Goal: Download file/media

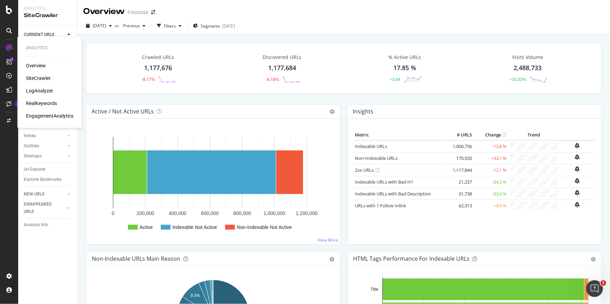
click at [51, 105] on div "RealKeywords" at bounding box center [41, 103] width 31 height 7
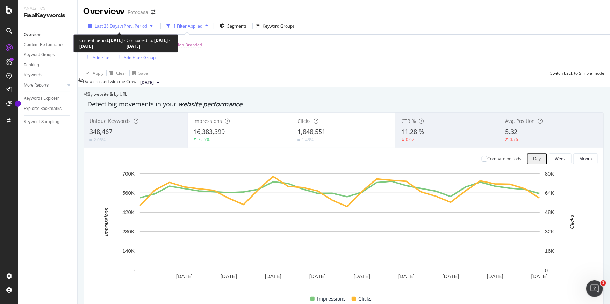
click at [103, 29] on div "Last 28 Days vs Prev. Period" at bounding box center [120, 26] width 70 height 6
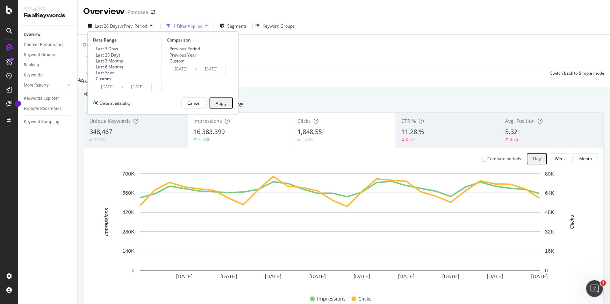
click at [111, 92] on input "[DATE]" at bounding box center [107, 87] width 28 height 10
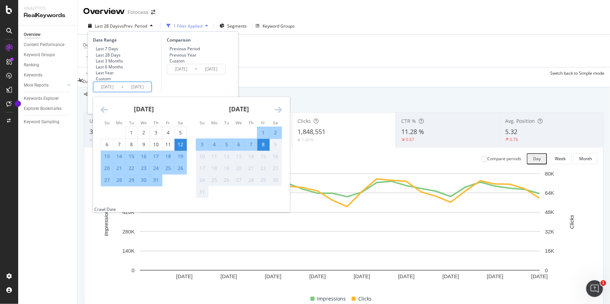
click at [103, 114] on icon "Move backward to switch to the previous month." at bounding box center [104, 110] width 7 height 8
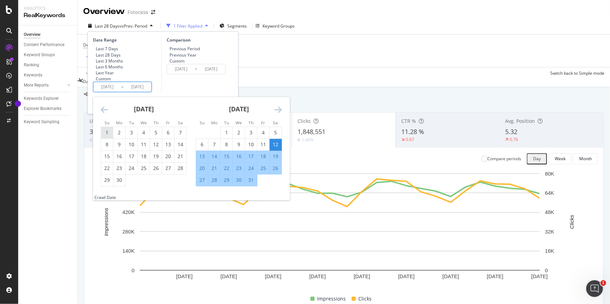
click at [110, 136] on div "1" at bounding box center [107, 132] width 12 height 7
type input "[DATE]"
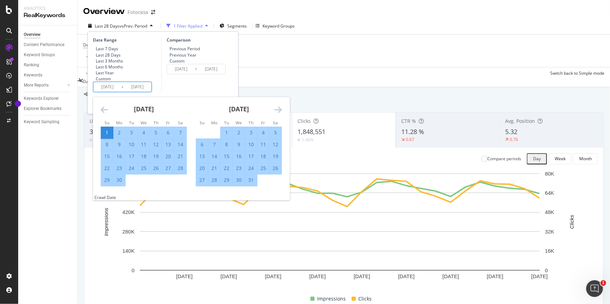
click at [120, 184] on div "30" at bounding box center [119, 180] width 12 height 7
type input "[DATE]"
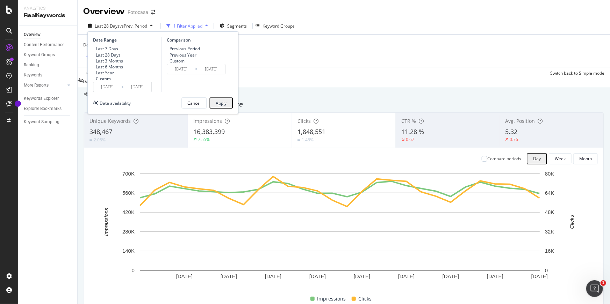
click at [222, 108] on div "Apply" at bounding box center [221, 103] width 11 height 9
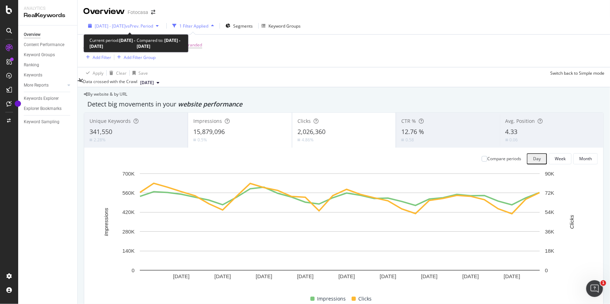
click at [120, 26] on span "[DATE] - [DATE]" at bounding box center [110, 26] width 31 height 6
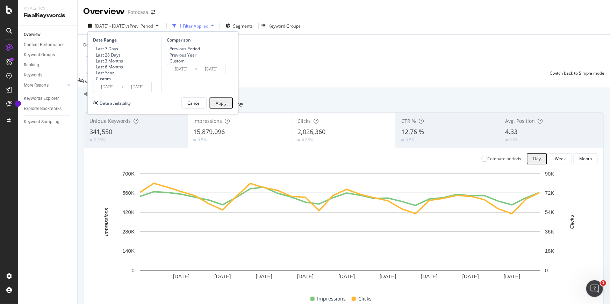
click at [112, 92] on input "[DATE]" at bounding box center [107, 87] width 28 height 10
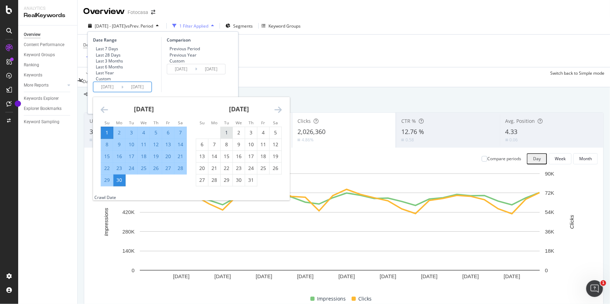
click at [224, 136] on div "1" at bounding box center [226, 132] width 12 height 7
type input "[DATE]"
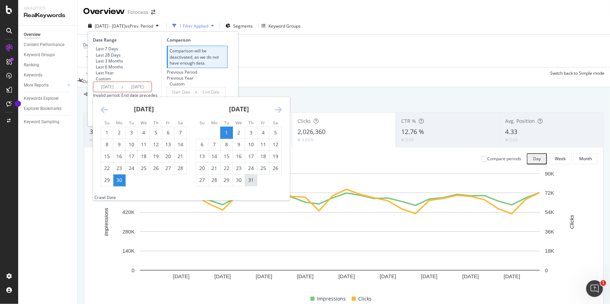
click at [253, 184] on div "31" at bounding box center [251, 180] width 12 height 7
type input "[DATE]"
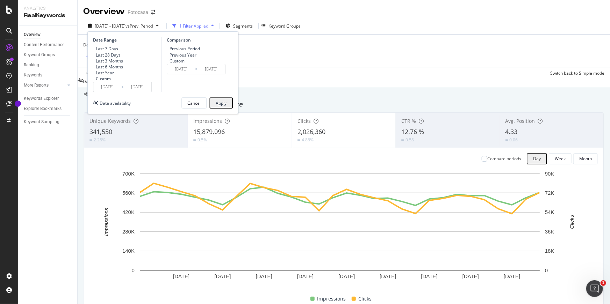
click at [224, 106] on div "Apply" at bounding box center [221, 103] width 11 height 6
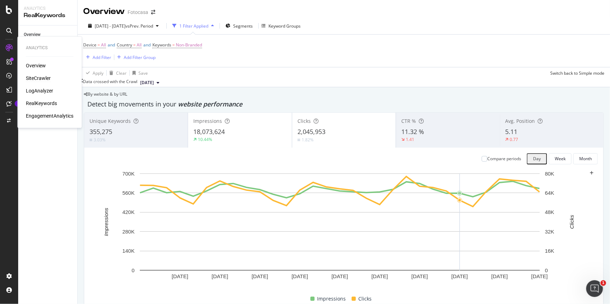
click at [42, 79] on div "SiteCrawler" at bounding box center [38, 78] width 25 height 7
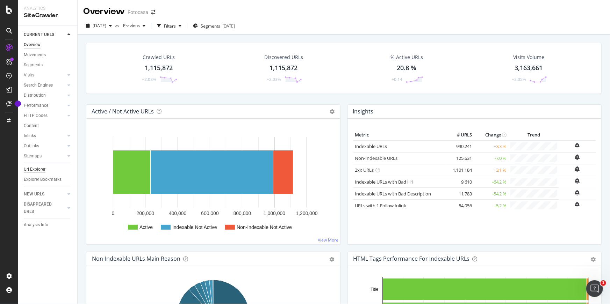
click at [38, 168] on div "Url Explorer" at bounding box center [35, 169] width 22 height 7
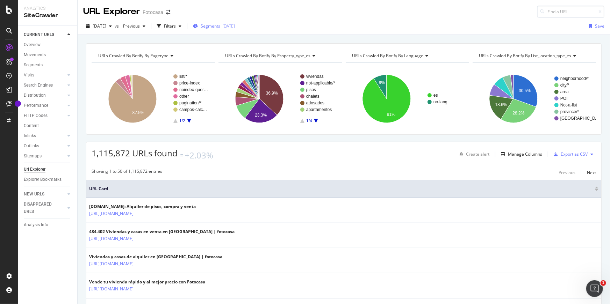
click at [220, 27] on span "Segments" at bounding box center [211, 26] width 20 height 6
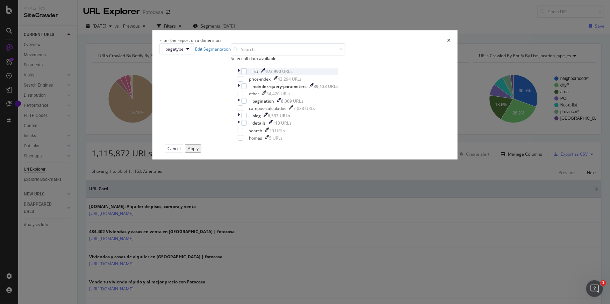
click at [238, 74] on icon "modal" at bounding box center [239, 71] width 2 height 6
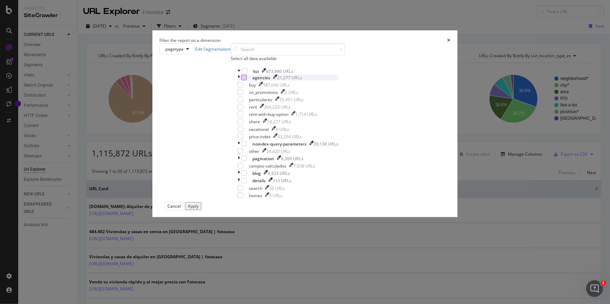
click at [247, 80] on div "modal" at bounding box center [244, 78] width 6 height 6
click at [198, 209] on div "Apply" at bounding box center [193, 206] width 11 height 6
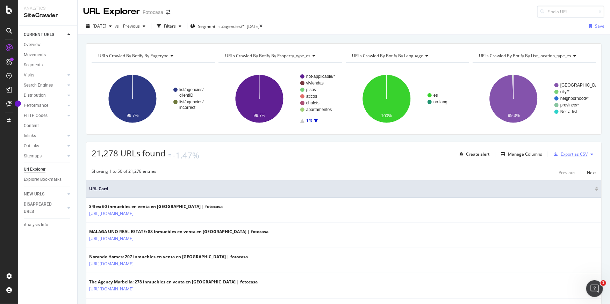
click at [563, 156] on div "Export as CSV" at bounding box center [573, 154] width 27 height 6
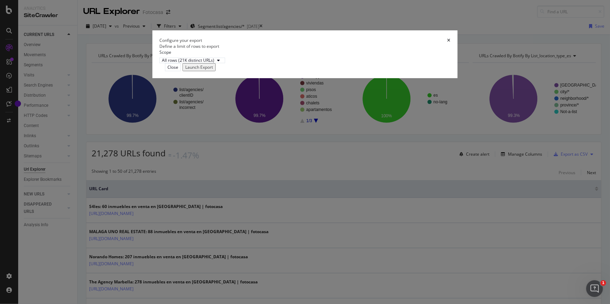
click at [213, 70] on div "Launch Export" at bounding box center [199, 67] width 28 height 6
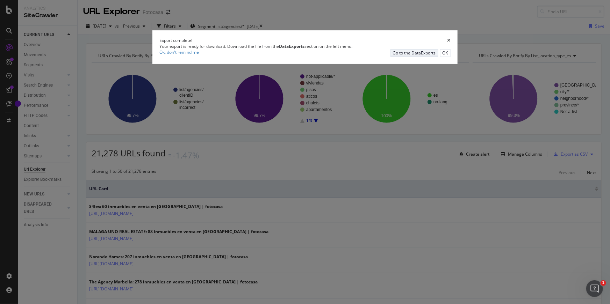
click at [393, 56] on div "Go to the DataExports" at bounding box center [414, 53] width 43 height 6
